Goal: Task Accomplishment & Management: Complete application form

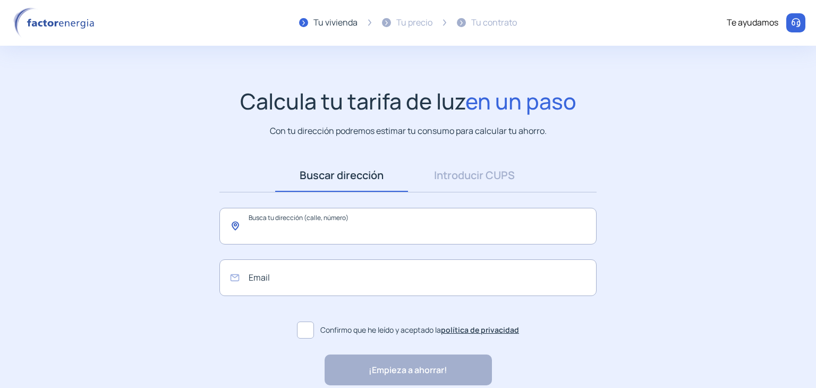
click at [339, 227] on input "text" at bounding box center [407, 226] width 377 height 37
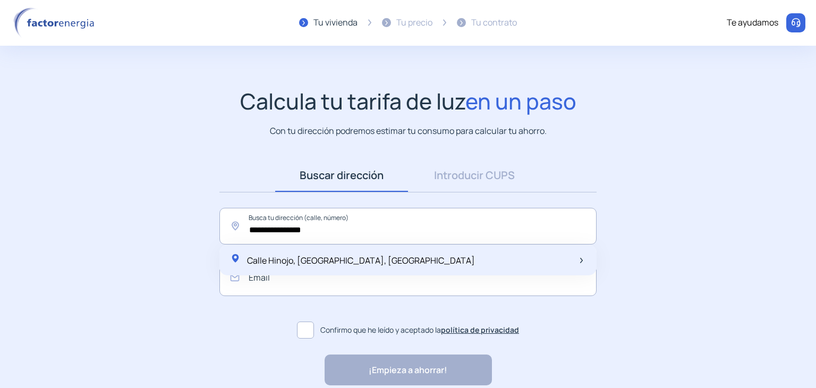
click at [331, 264] on span "Calle Hinojo, [GEOGRAPHIC_DATA], [GEOGRAPHIC_DATA]" at bounding box center [361, 261] width 228 height 12
type input "**********"
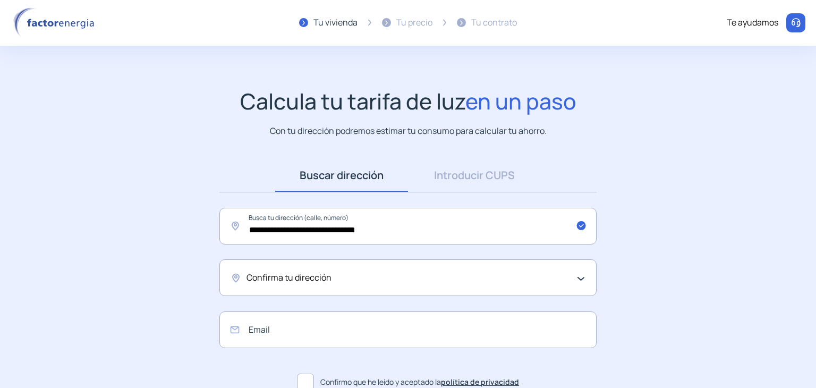
click at [336, 279] on div "Confirma tu dirección" at bounding box center [406, 278] width 318 height 14
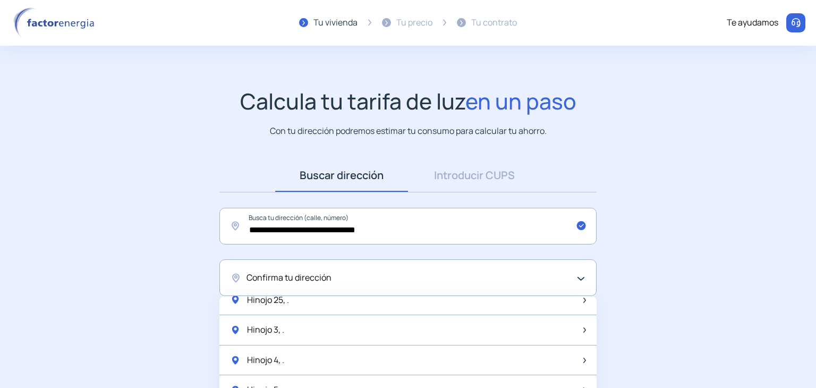
scroll to position [425, 0]
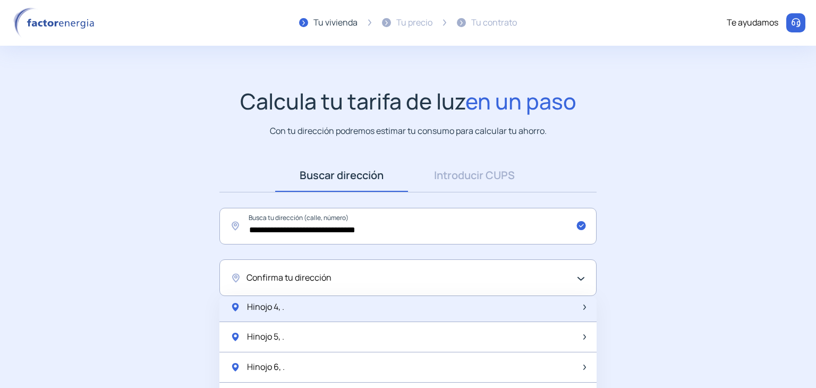
click at [268, 304] on span "Hinojo 4, ." at bounding box center [265, 307] width 37 height 14
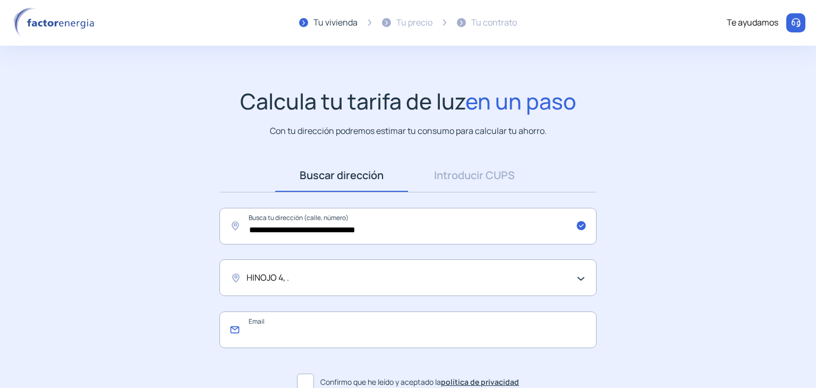
click at [279, 332] on input "email" at bounding box center [407, 329] width 377 height 37
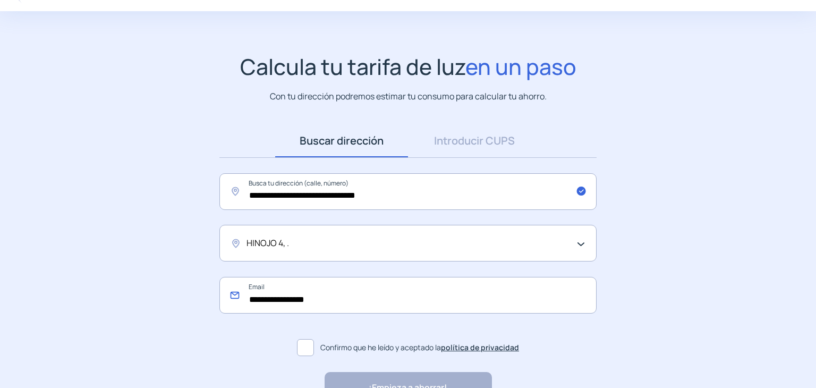
scroll to position [53, 0]
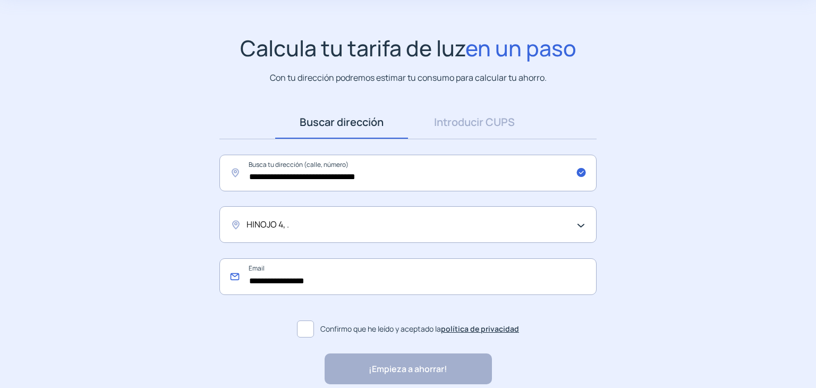
type input "**********"
click at [306, 329] on span at bounding box center [305, 328] width 17 height 17
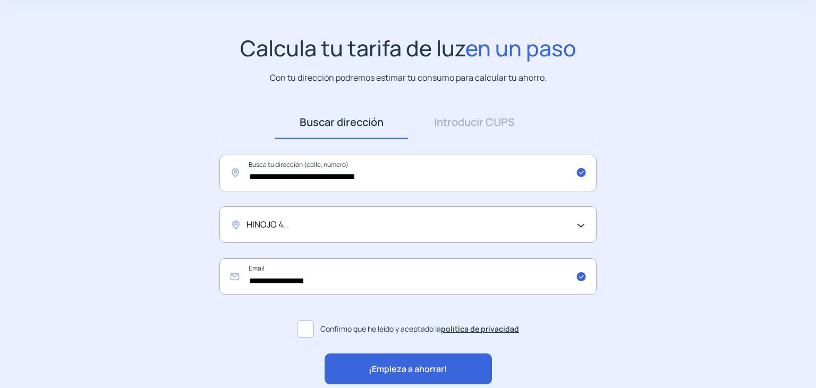
click at [411, 375] on span "¡Empieza a ahorrar!" at bounding box center [408, 369] width 79 height 14
